Goal: Information Seeking & Learning: Learn about a topic

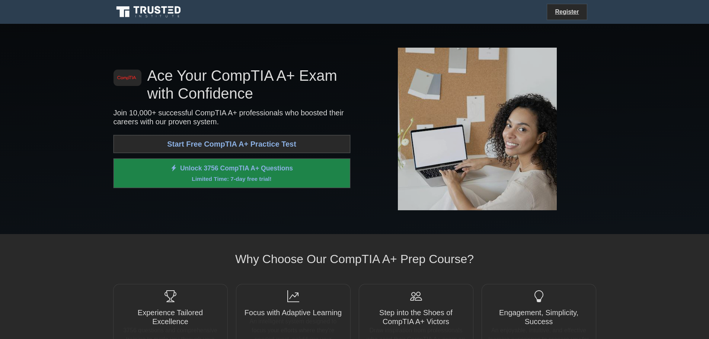
click at [177, 145] on link "Start Free CompTIA A+ Practice Test" at bounding box center [232, 144] width 237 height 18
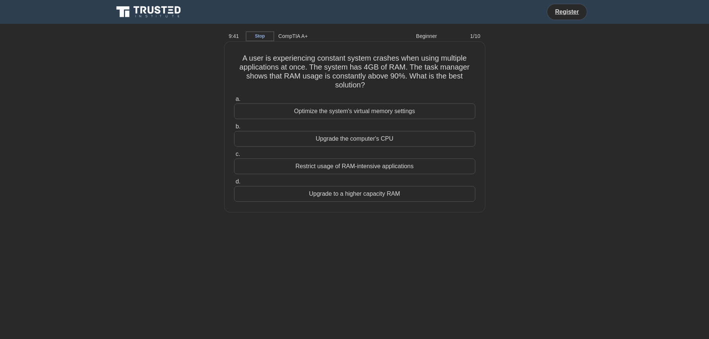
click at [407, 196] on div "Upgrade to a higher capacity RAM" at bounding box center [354, 194] width 241 height 16
click at [234, 184] on input "d. Upgrade to a higher capacity RAM" at bounding box center [234, 181] width 0 height 5
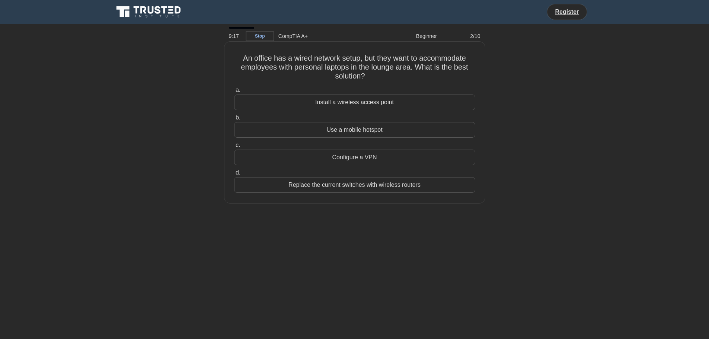
click at [432, 103] on div "Install a wireless access point" at bounding box center [354, 103] width 241 height 16
click at [234, 93] on input "a. Install a wireless access point" at bounding box center [234, 90] width 0 height 5
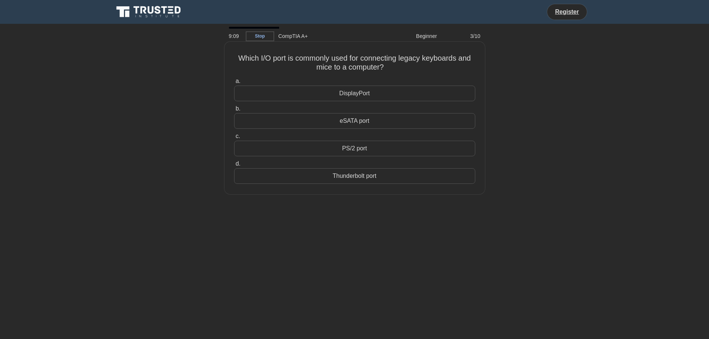
click at [369, 151] on div "PS/2 port" at bounding box center [354, 149] width 241 height 16
click at [234, 139] on input "c. PS/2 port" at bounding box center [234, 136] width 0 height 5
click at [354, 156] on div "Turn off display" at bounding box center [354, 149] width 241 height 16
click at [234, 139] on input "c. Turn off display" at bounding box center [234, 136] width 0 height 5
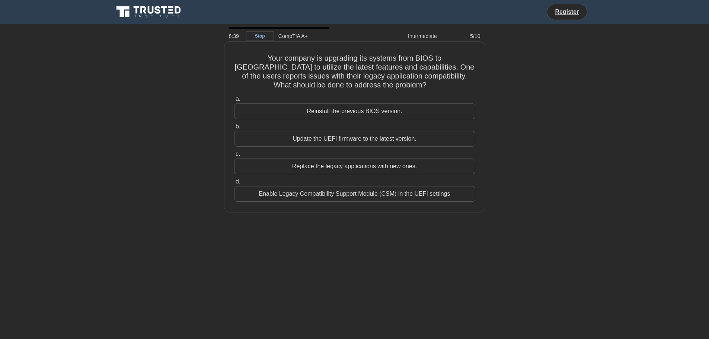
click at [409, 198] on div "Enable Legacy Compatibility Support Module (CSM) in the UEFI settings" at bounding box center [354, 194] width 241 height 16
click at [234, 184] on input "d. Enable Legacy Compatibility Support Module (CSM) in the UEFI settings" at bounding box center [234, 181] width 0 height 5
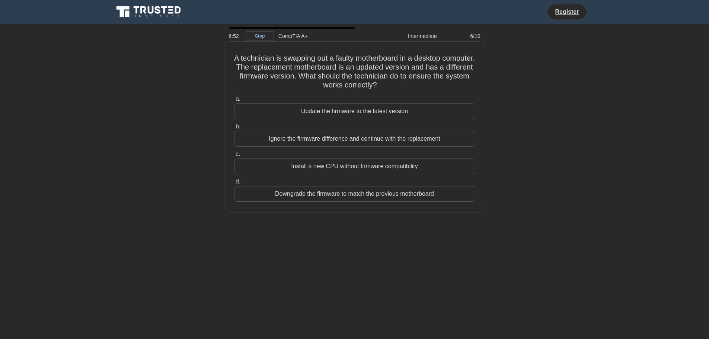
click at [386, 199] on div "Downgrade the firmware to match the previous motherboard" at bounding box center [354, 194] width 241 height 16
click at [234, 184] on input "d. Downgrade the firmware to match the previous motherboard" at bounding box center [234, 181] width 0 height 5
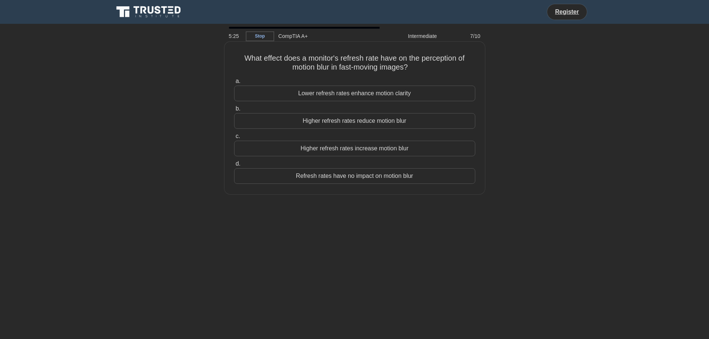
click at [405, 176] on div "Refresh rates have no impact on motion blur" at bounding box center [354, 176] width 241 height 16
click at [234, 166] on input "d. Refresh rates have no impact on motion blur" at bounding box center [234, 164] width 0 height 5
click at [421, 118] on div "Update the BIOS/UEFI firmware" at bounding box center [354, 121] width 241 height 16
click at [234, 111] on input "b. Update the BIOS/UEFI firmware" at bounding box center [234, 108] width 0 height 5
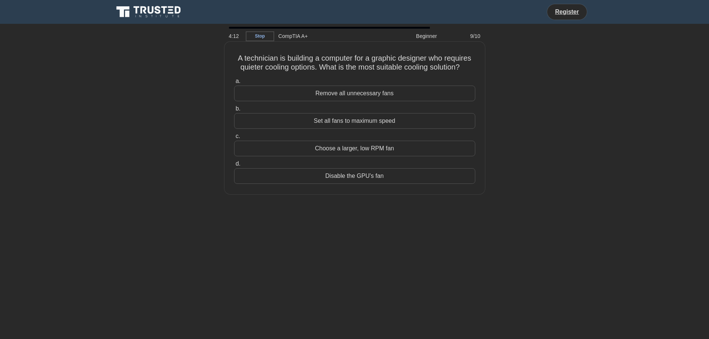
click at [415, 146] on div "Choose a larger, low RPM fan" at bounding box center [354, 149] width 241 height 16
click at [234, 139] on input "c. Choose a larger, low RPM fan" at bounding box center [234, 136] width 0 height 5
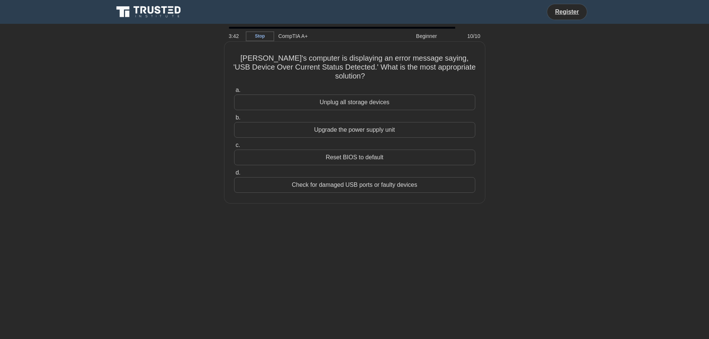
click at [440, 178] on div "Check for damaged USB ports or faulty devices" at bounding box center [354, 185] width 241 height 16
click at [234, 175] on input "d. Check for damaged USB ports or faulty devices" at bounding box center [234, 172] width 0 height 5
